Goal: Task Accomplishment & Management: Use online tool/utility

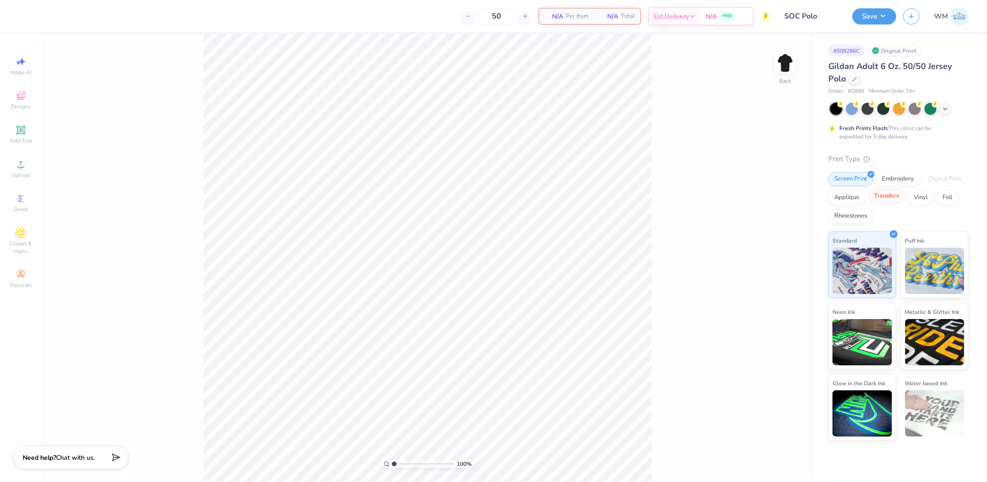
click at [889, 198] on div "Transfers" at bounding box center [886, 196] width 37 height 14
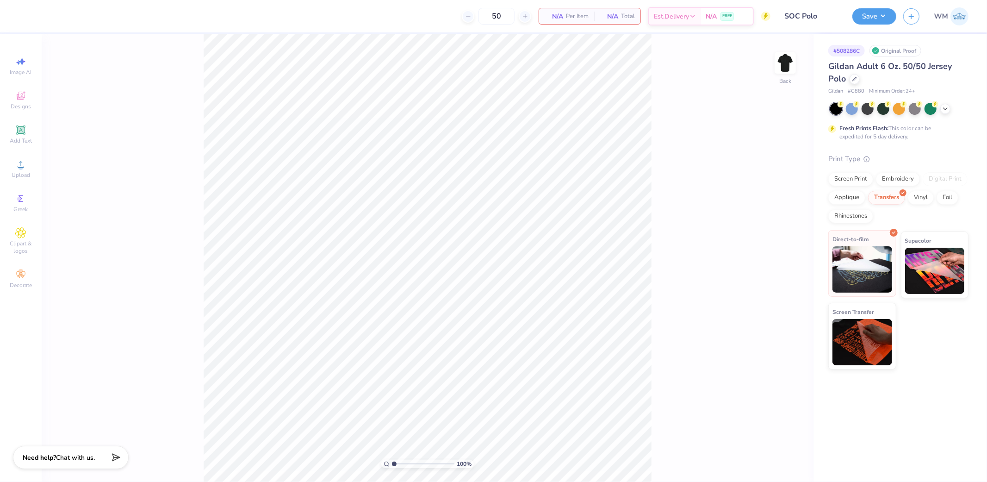
click at [854, 260] on img at bounding box center [862, 269] width 60 height 46
click at [870, 266] on img at bounding box center [862, 269] width 60 height 46
click at [27, 166] on div "Upload" at bounding box center [21, 168] width 32 height 27
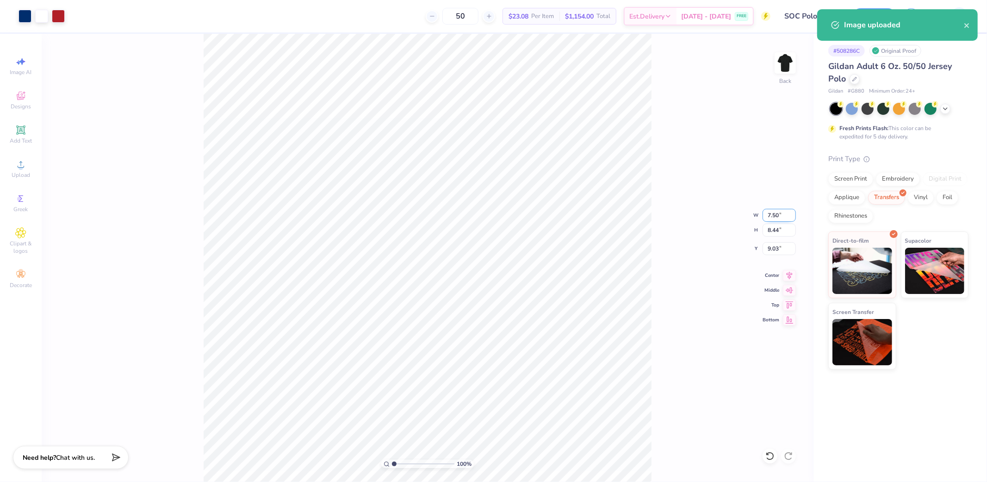
drag, startPoint x: 779, startPoint y: 217, endPoint x: 784, endPoint y: 217, distance: 5.6
click at [779, 217] on input "7.50" at bounding box center [778, 215] width 33 height 13
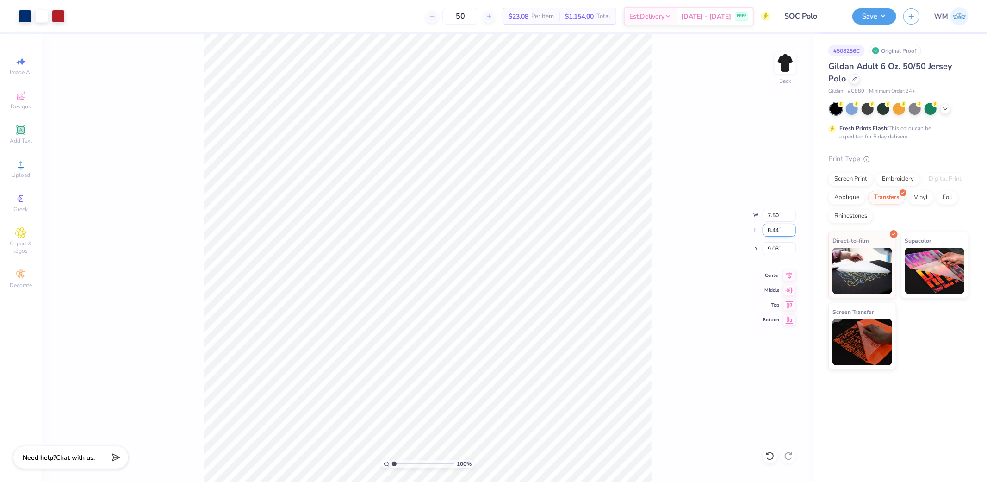
click at [783, 232] on input "8.44" at bounding box center [778, 229] width 33 height 13
type input "3.5"
type input "3.11"
type input "3.50"
type input "11.50"
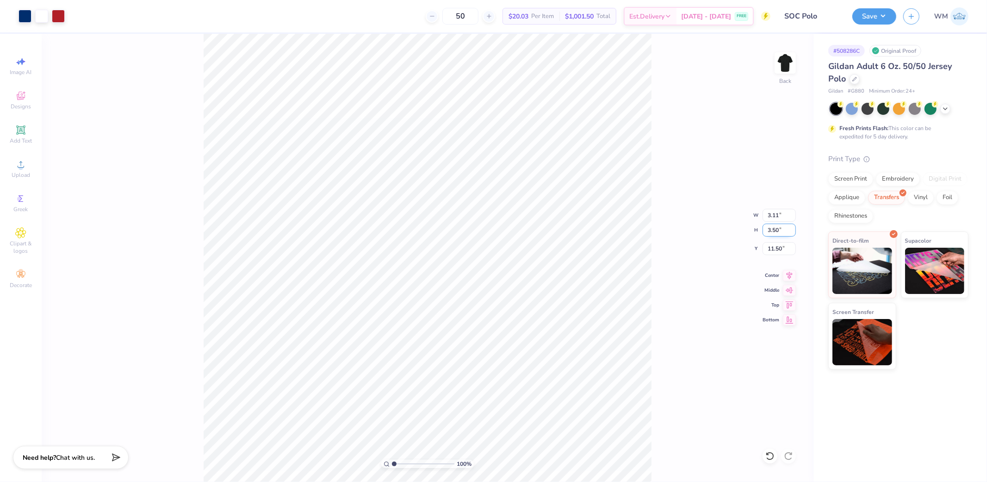
click at [775, 230] on input "3.50" at bounding box center [778, 229] width 33 height 13
type input "4"
type input "3.56"
type input "4.00"
click at [773, 248] on input "5.29" at bounding box center [778, 248] width 33 height 13
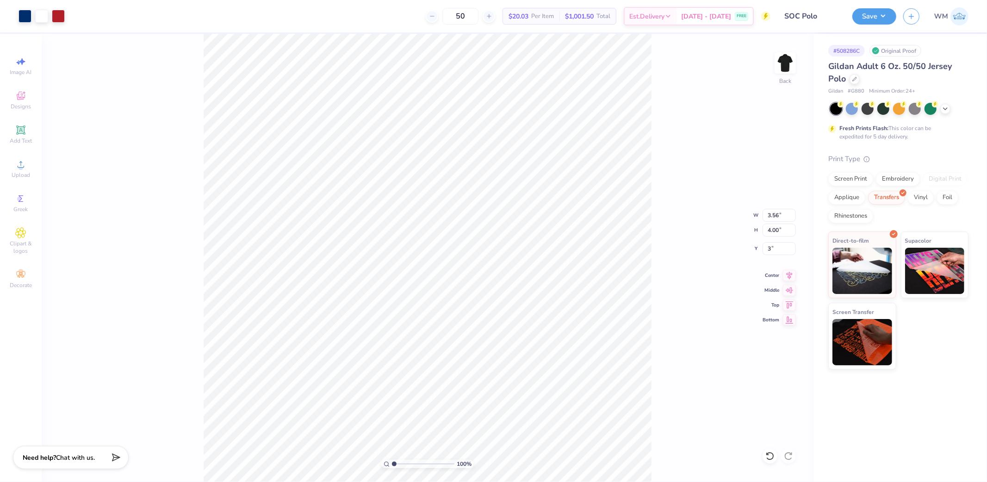
type input "3.00"
click at [897, 197] on div "Transfers" at bounding box center [886, 196] width 37 height 14
drag, startPoint x: 861, startPoint y: 259, endPoint x: 687, endPoint y: 287, distance: 176.2
click at [861, 259] on img at bounding box center [862, 271] width 60 height 46
click at [789, 65] on img at bounding box center [785, 62] width 37 height 37
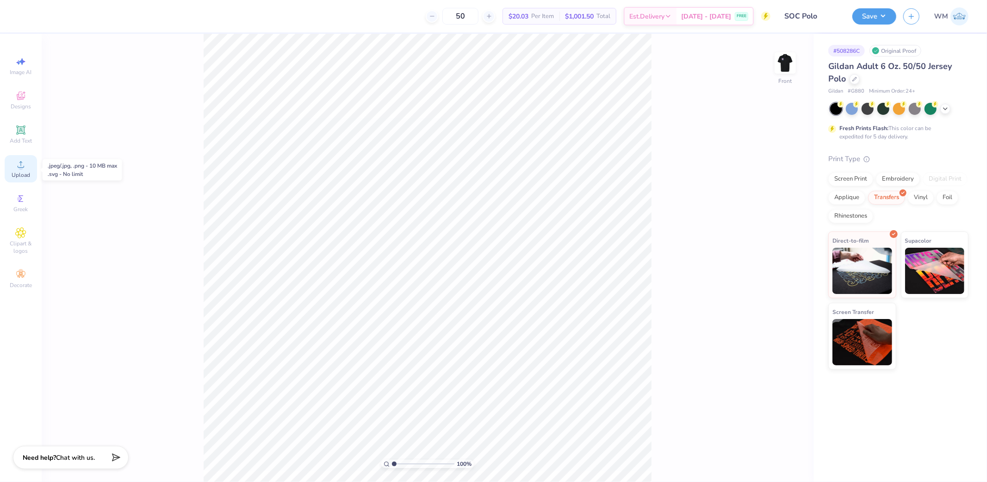
click at [21, 170] on circle at bounding box center [20, 167] width 5 height 5
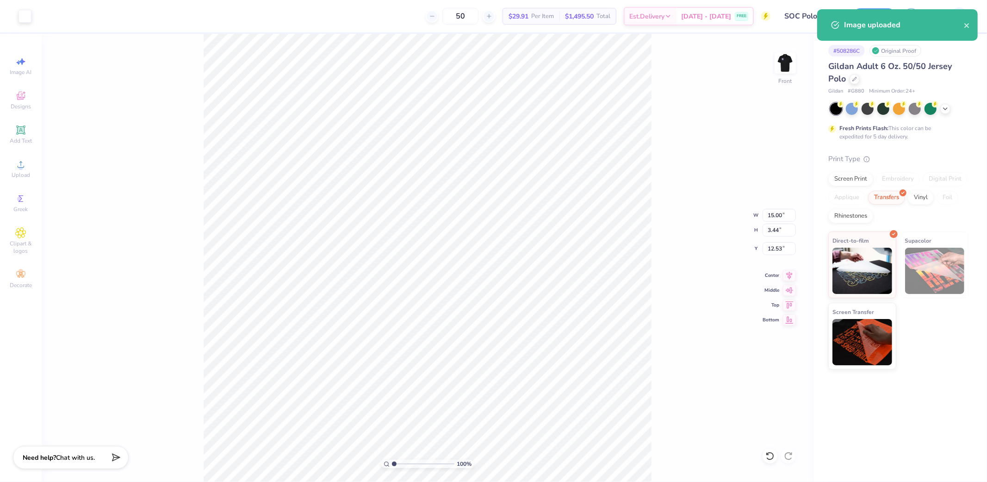
type input "11.18"
type input "2.57"
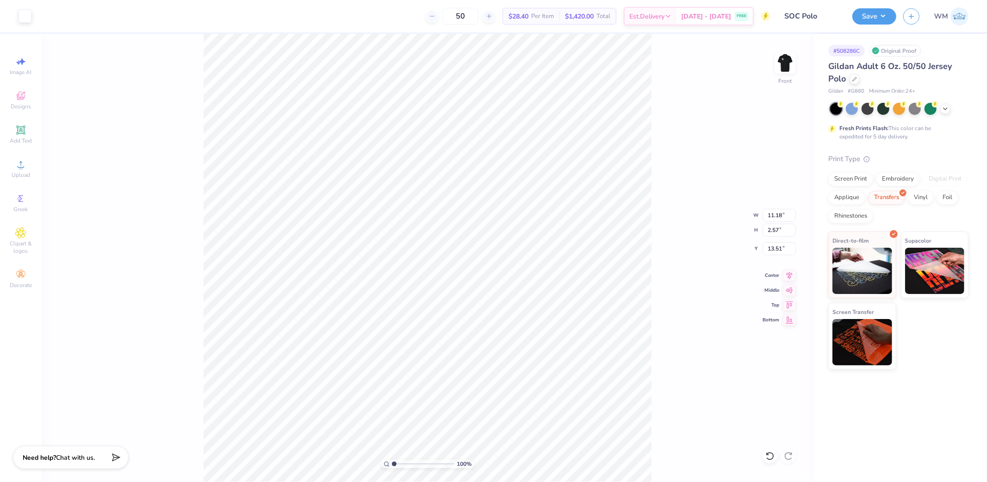
type input "3.73"
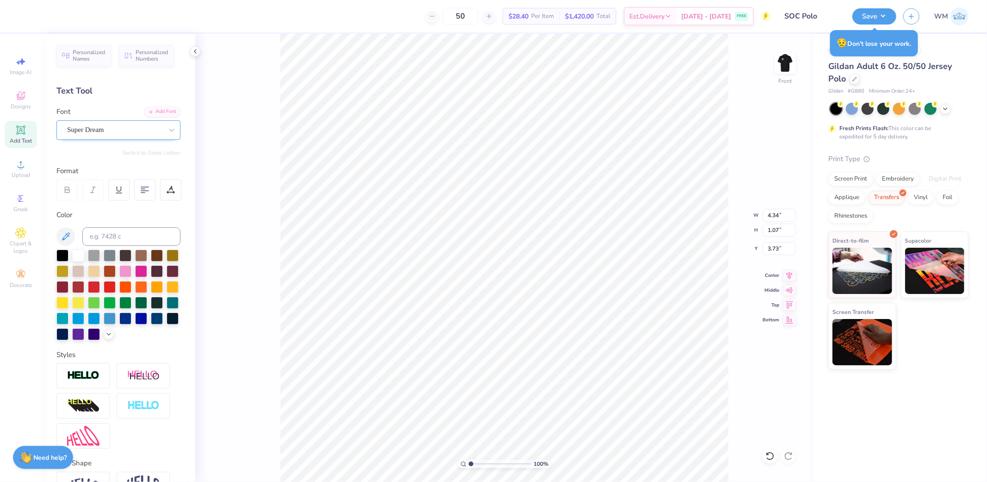
click at [110, 126] on div "Super Dream" at bounding box center [114, 130] width 97 height 14
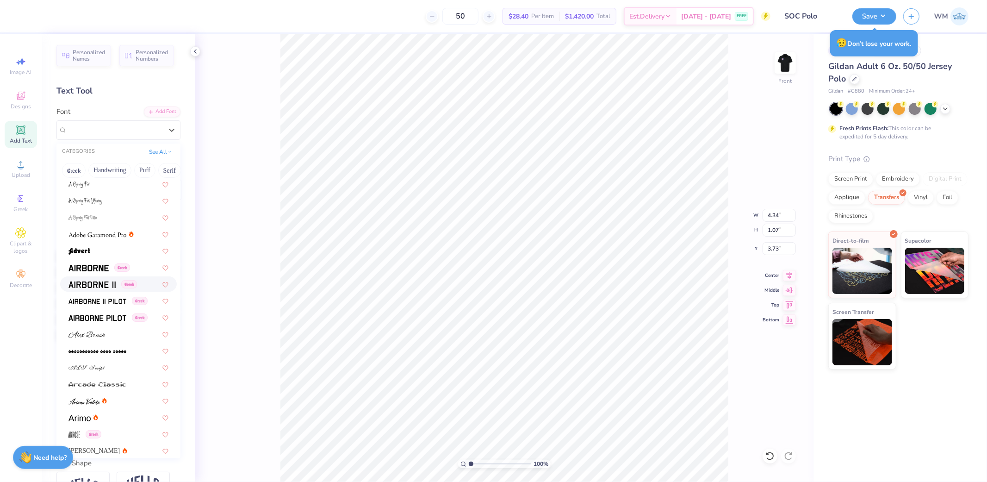
scroll to position [171, 0]
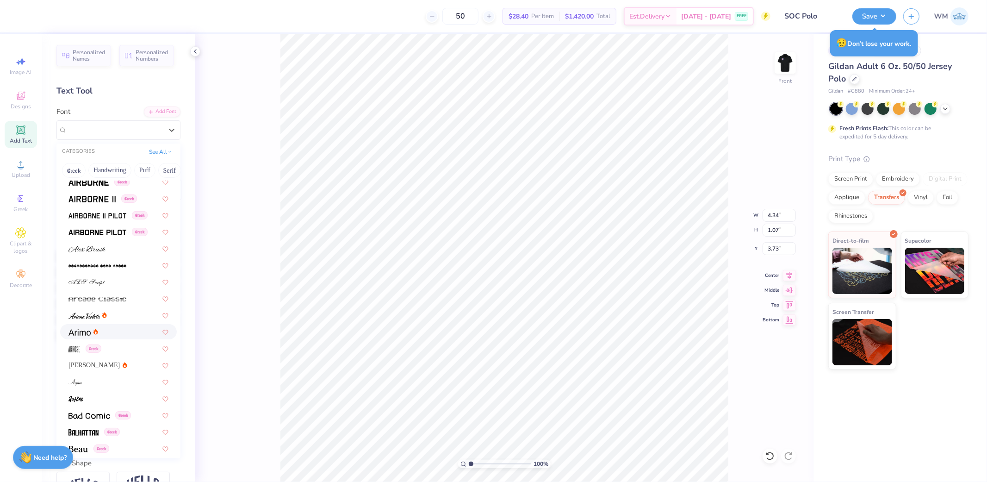
click at [86, 337] on div at bounding box center [118, 331] width 117 height 15
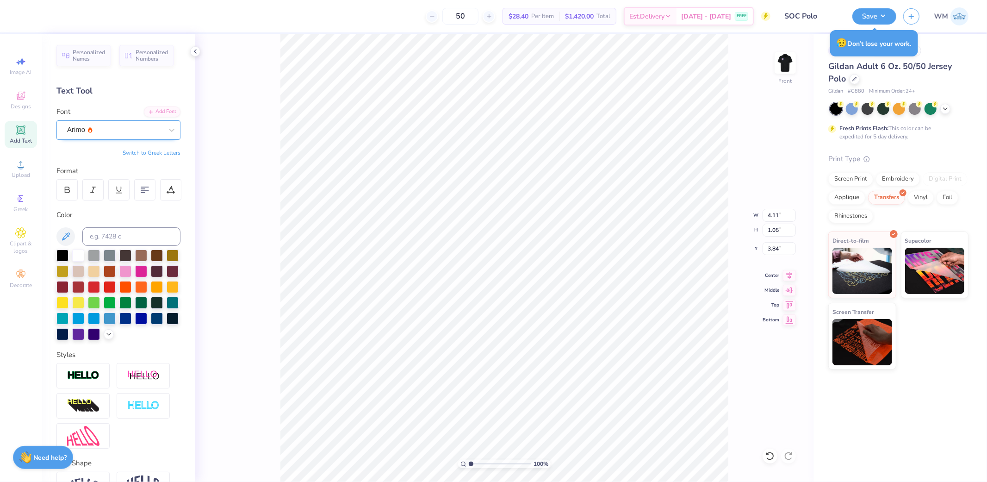
click at [100, 124] on div at bounding box center [114, 130] width 95 height 12
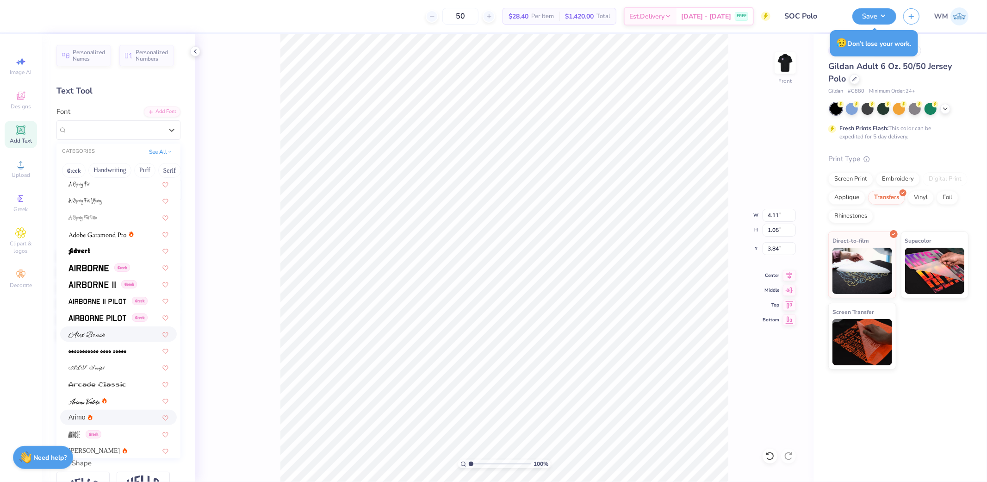
scroll to position [257, 0]
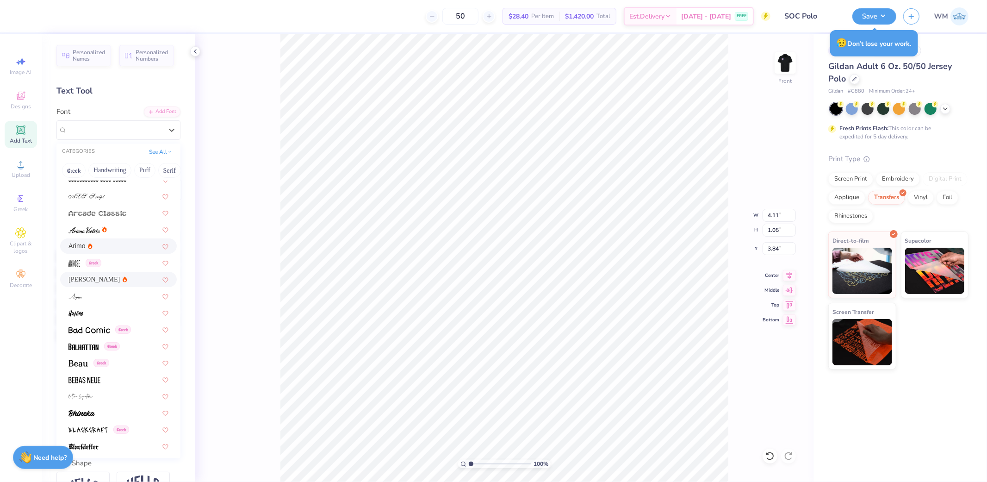
click at [86, 279] on span "[PERSON_NAME]" at bounding box center [93, 279] width 51 height 10
type input "4.25"
type input "1.09"
type input "3.82"
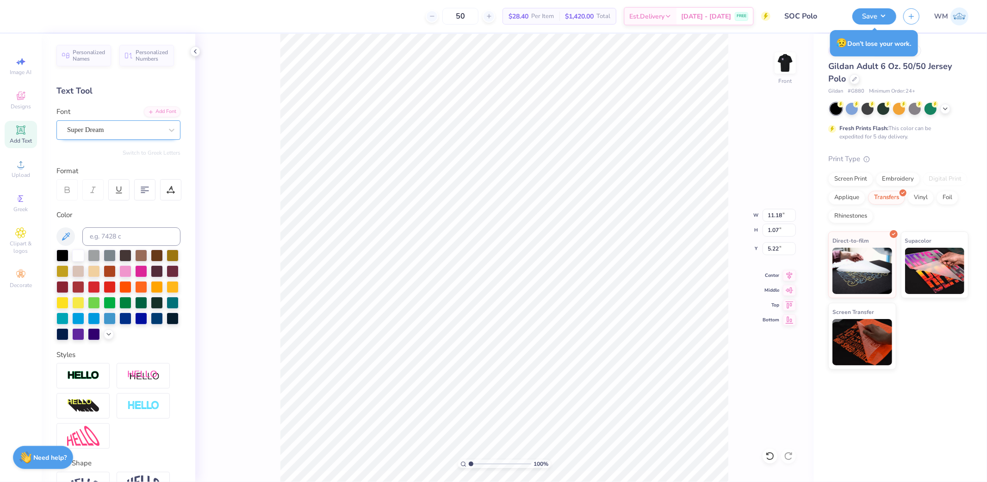
click at [91, 127] on div "Super Dream" at bounding box center [114, 130] width 97 height 14
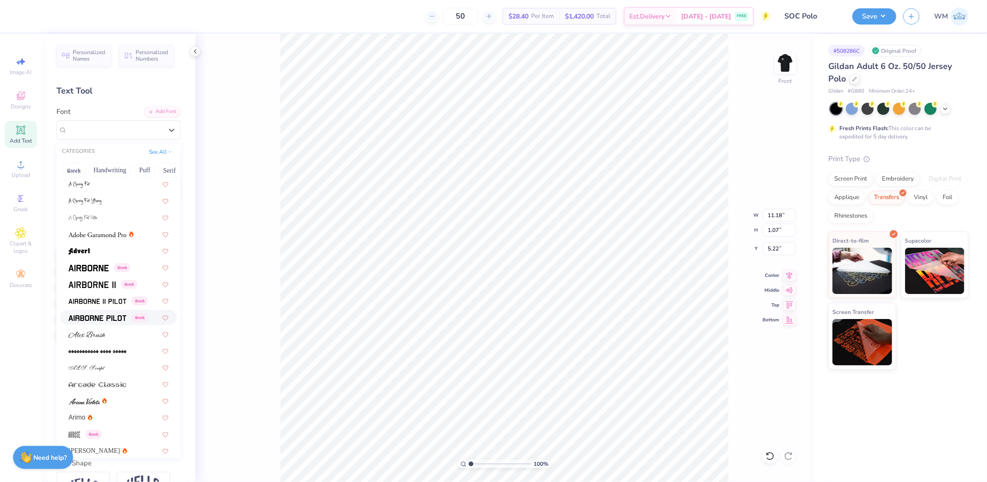
scroll to position [171, 0]
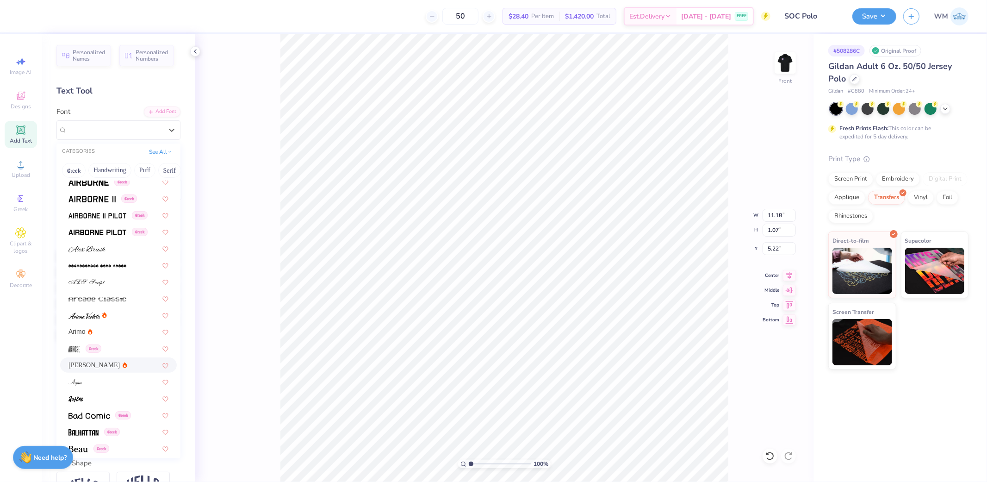
click at [81, 365] on span "[PERSON_NAME]" at bounding box center [93, 365] width 51 height 10
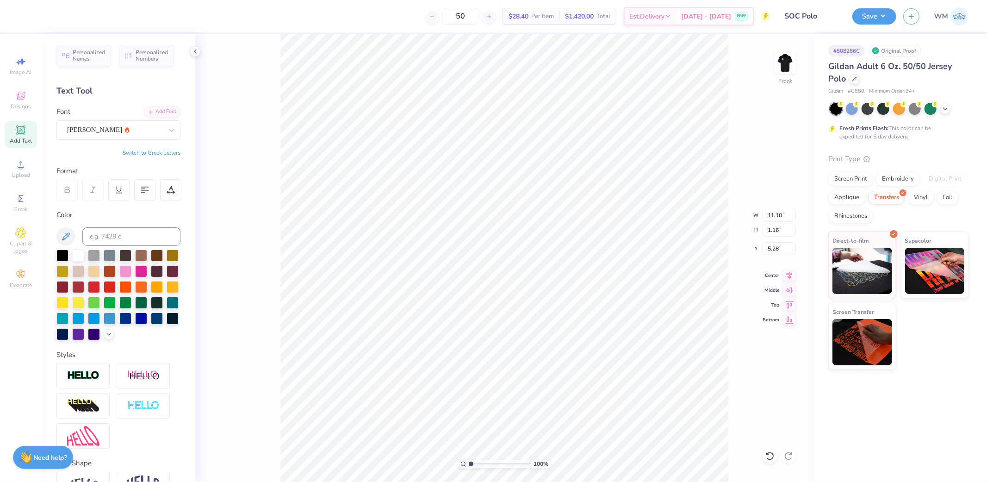
type input "11.10"
type input "1.16"
type input "5.28"
click at [788, 271] on icon at bounding box center [790, 274] width 6 height 8
click at [788, 272] on icon at bounding box center [790, 274] width 6 height 8
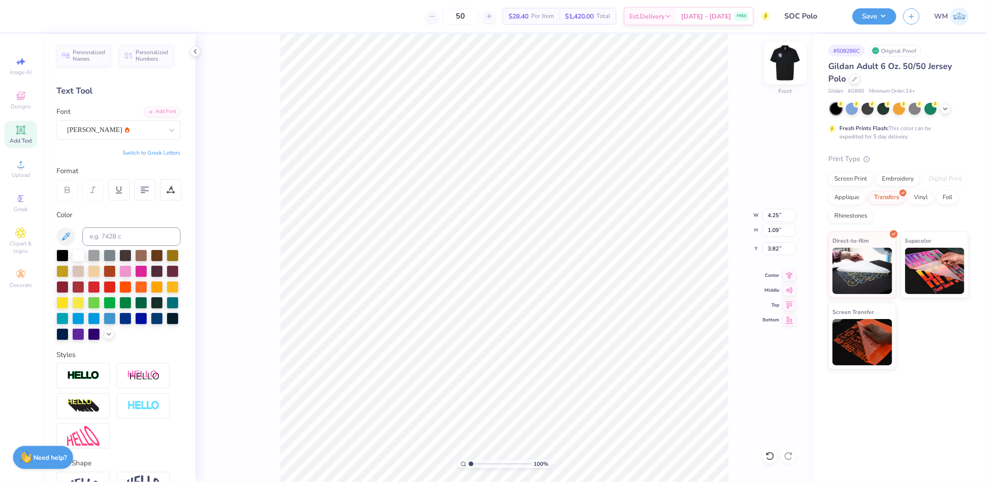
click at [781, 65] on img at bounding box center [785, 62] width 37 height 37
click at [783, 72] on img at bounding box center [785, 62] width 37 height 37
click at [788, 274] on icon at bounding box center [790, 274] width 6 height 8
click at [794, 275] on icon at bounding box center [789, 273] width 13 height 11
drag, startPoint x: 791, startPoint y: 276, endPoint x: 780, endPoint y: 268, distance: 13.7
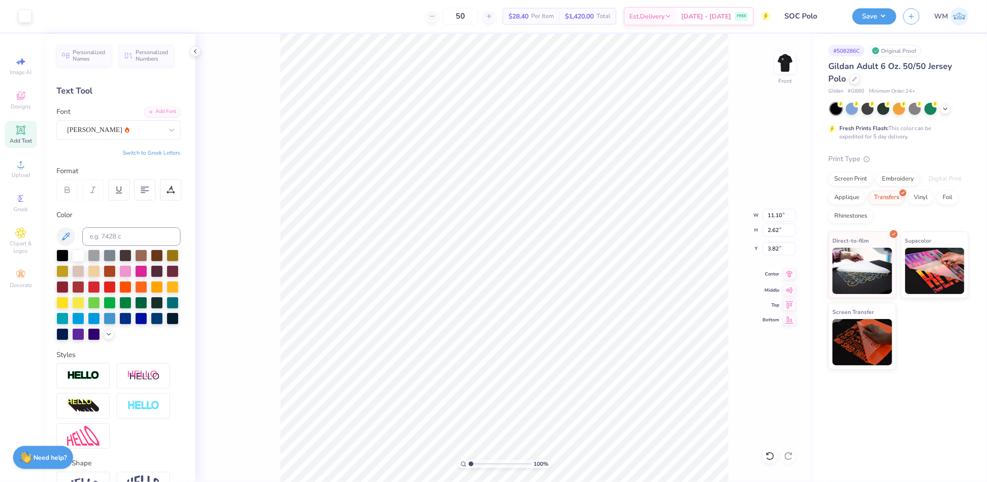
click at [791, 276] on icon at bounding box center [789, 273] width 13 height 11
click at [781, 216] on input "11.10" at bounding box center [778, 215] width 33 height 13
type input "11.00"
type input "2.59"
type input "3.83"
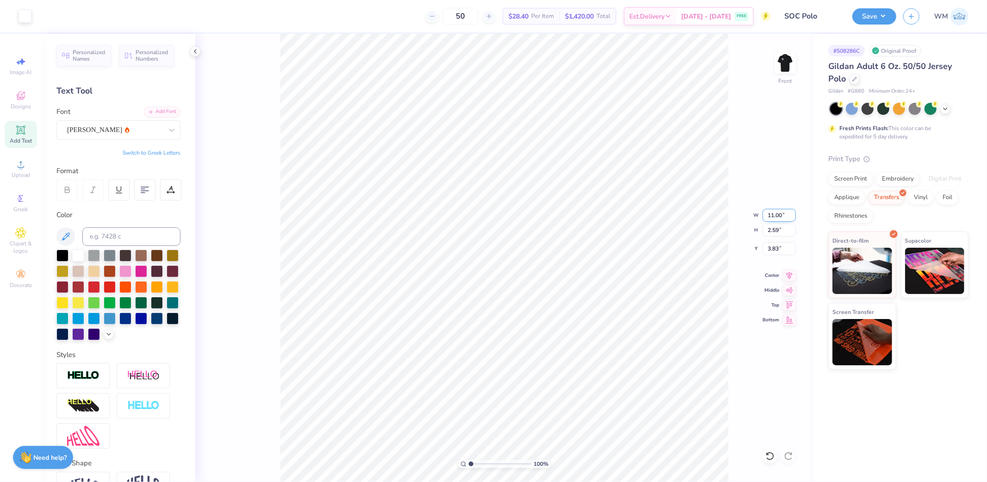
click at [777, 211] on input "11.00" at bounding box center [778, 215] width 33 height 13
type input "12.00"
type input "2.83"
click at [780, 253] on input "3.72" at bounding box center [778, 248] width 33 height 13
type input "3.00"
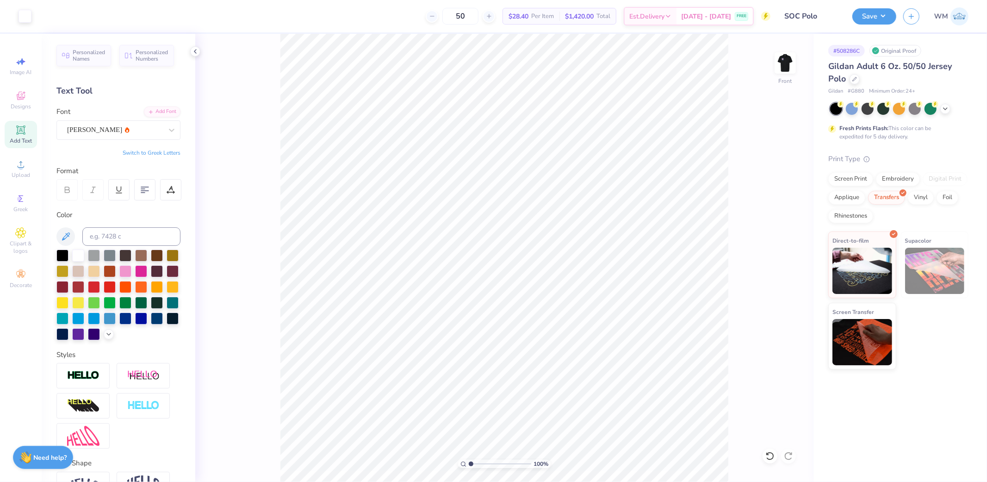
click at [885, 6] on div "Save WM" at bounding box center [919, 16] width 135 height 32
click at [880, 18] on button "Save" at bounding box center [874, 15] width 44 height 16
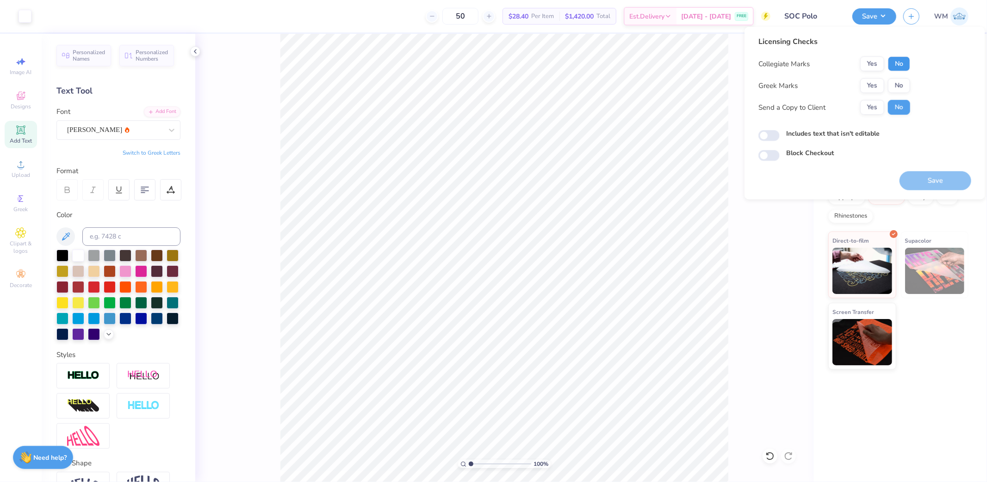
click at [899, 61] on button "No" at bounding box center [899, 63] width 22 height 15
click at [899, 82] on button "No" at bounding box center [899, 85] width 22 height 15
click at [877, 108] on button "Yes" at bounding box center [872, 107] width 24 height 15
click at [770, 133] on input "Includes text that isn't editable" at bounding box center [768, 135] width 21 height 11
checkbox input "true"
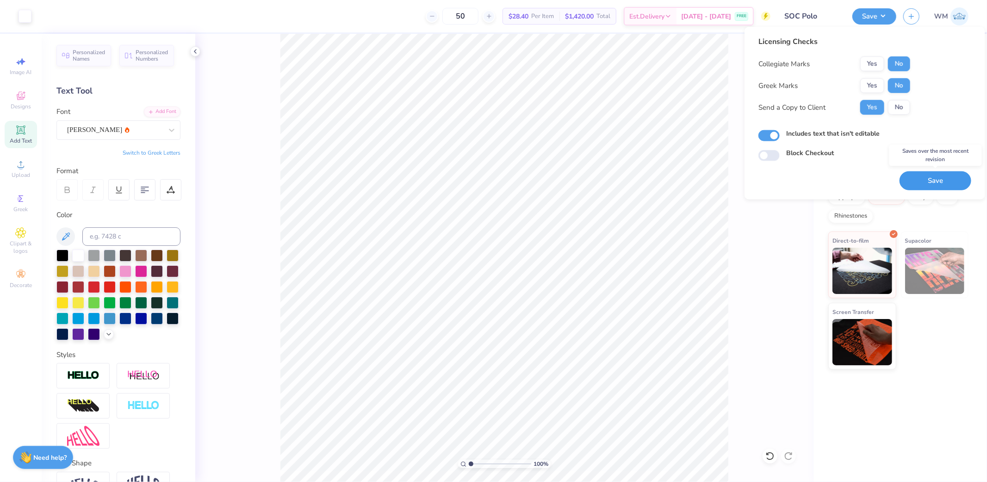
click at [935, 185] on button "Save" at bounding box center [935, 180] width 72 height 19
